Goal: Task Accomplishment & Management: Complete application form

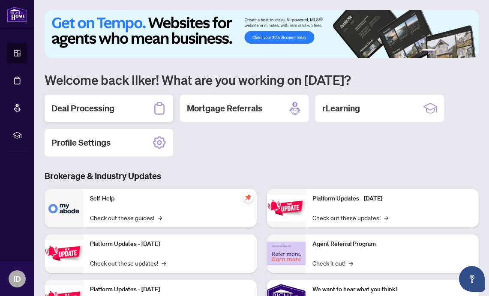
click at [78, 108] on h2 "Deal Processing" at bounding box center [82, 108] width 63 height 12
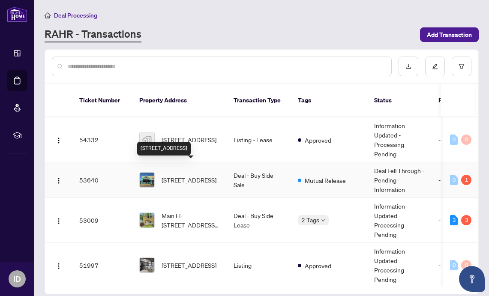
click at [182, 175] on span "[STREET_ADDRESS]" at bounding box center [189, 179] width 55 height 9
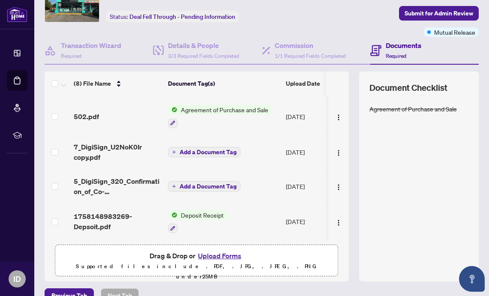
scroll to position [49, 0]
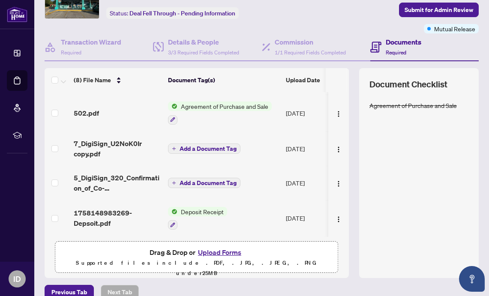
click at [225, 253] on button "Upload Forms" at bounding box center [219, 252] width 48 height 11
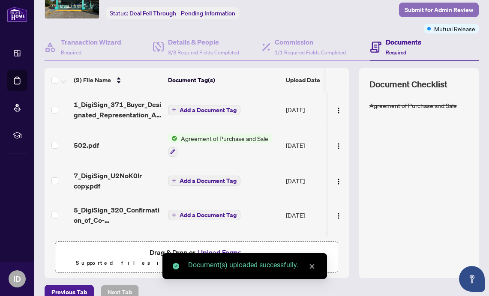
click at [430, 13] on span "Submit for Admin Review" at bounding box center [439, 10] width 69 height 14
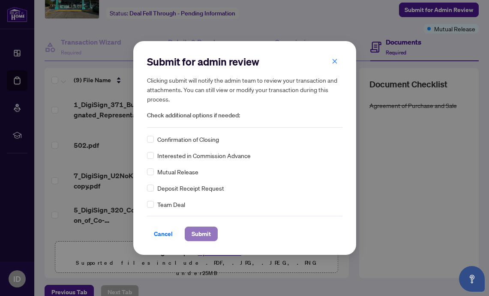
click at [197, 234] on span "Submit" at bounding box center [201, 234] width 19 height 14
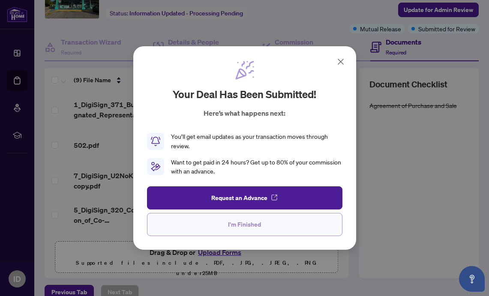
click at [251, 225] on span "I'm Finished" at bounding box center [244, 225] width 33 height 14
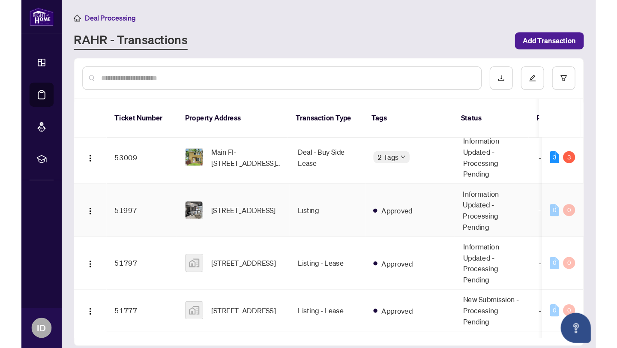
scroll to position [110, 0]
